Goal: Check status: Check status

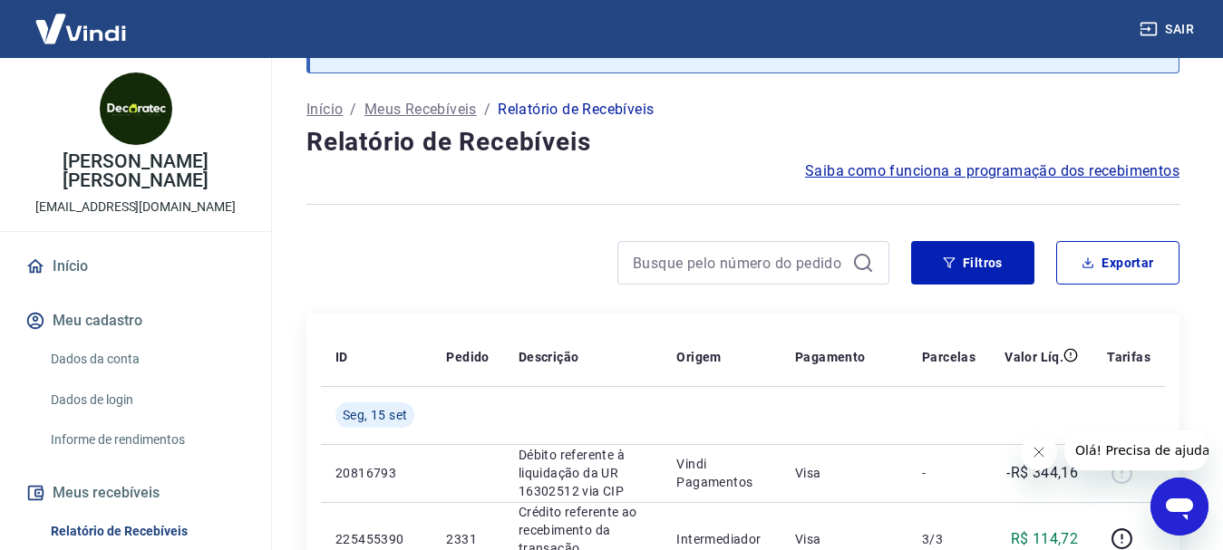
scroll to position [91, 0]
click at [740, 272] on input at bounding box center [739, 263] width 212 height 27
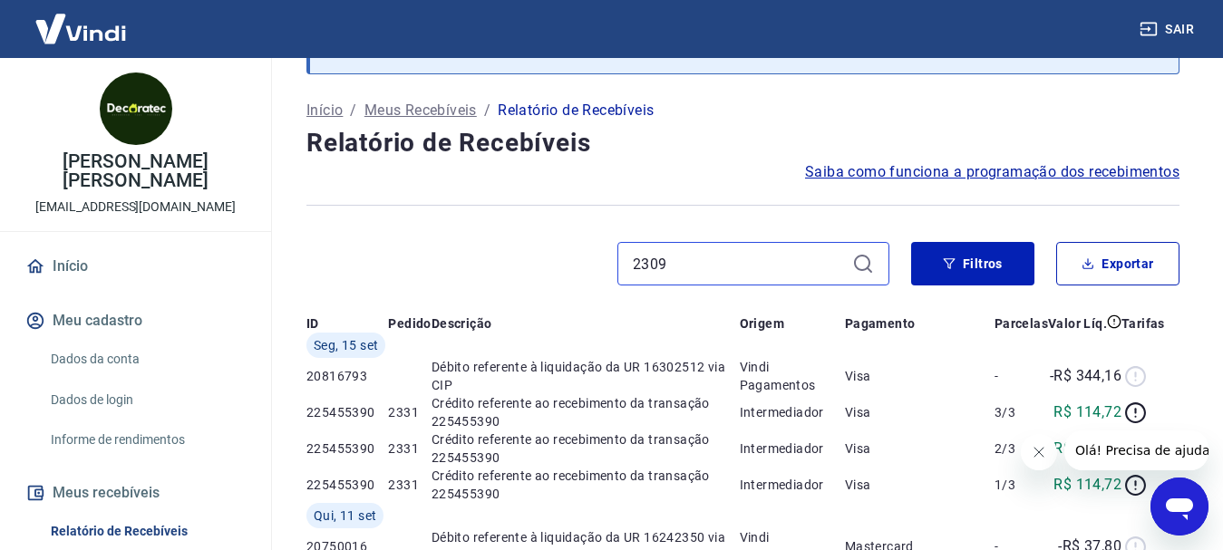
type input "2309"
click at [858, 263] on icon at bounding box center [863, 264] width 22 height 22
